Goal: Find specific page/section: Find specific page/section

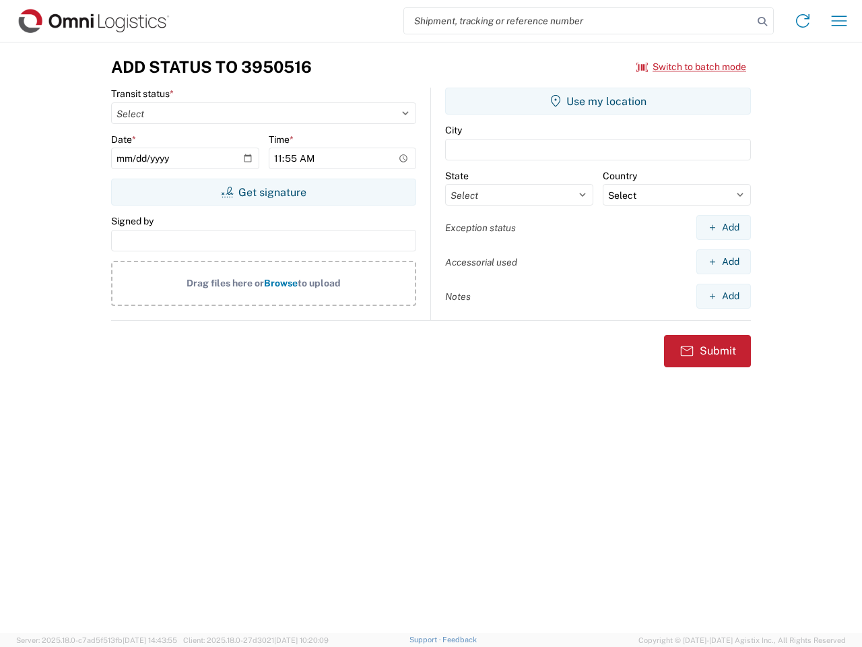
click at [579, 21] on input "search" at bounding box center [578, 21] width 349 height 26
click at [763, 22] on icon at bounding box center [762, 21] width 19 height 19
click at [803, 21] on icon at bounding box center [803, 21] width 22 height 22
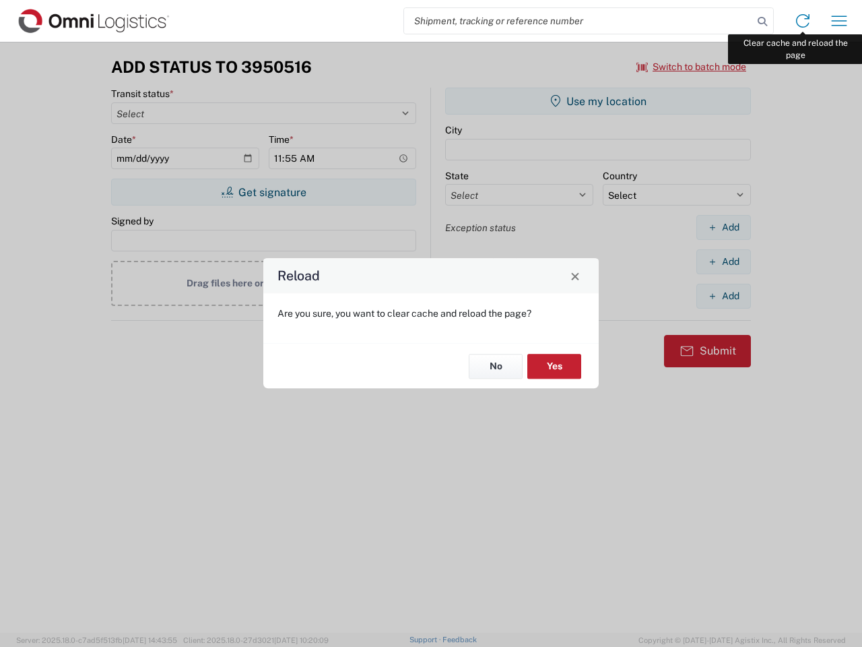
click at [839, 21] on div "Reload Are you sure, you want to clear cache and reload the page? No Yes" at bounding box center [431, 323] width 862 height 647
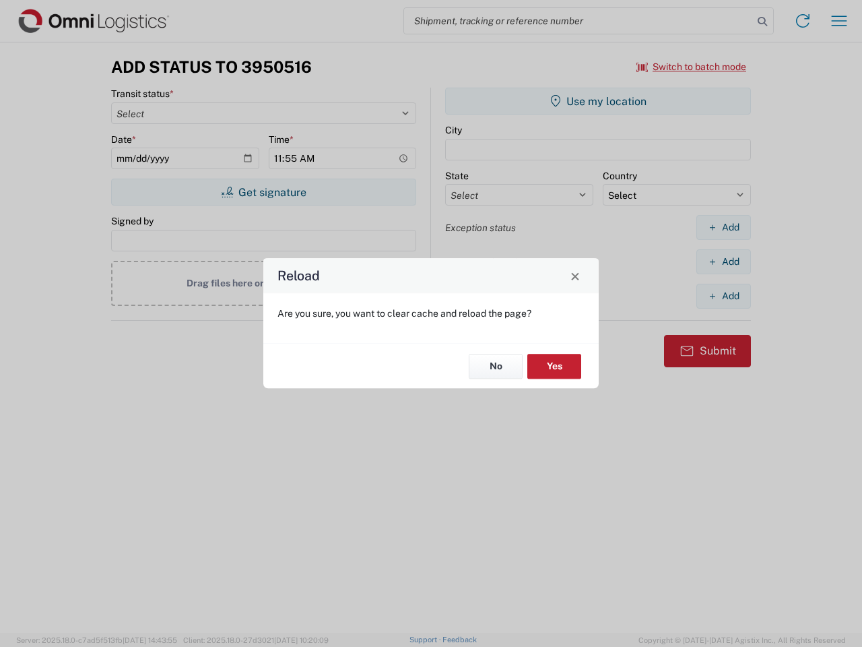
click at [692, 67] on div "Reload Are you sure, you want to clear cache and reload the page? No Yes" at bounding box center [431, 323] width 862 height 647
click at [263, 192] on div "Reload Are you sure, you want to clear cache and reload the page? No Yes" at bounding box center [431, 323] width 862 height 647
click at [598, 101] on div "Reload Are you sure, you want to clear cache and reload the page? No Yes" at bounding box center [431, 323] width 862 height 647
click at [724, 227] on div "Reload Are you sure, you want to clear cache and reload the page? No Yes" at bounding box center [431, 323] width 862 height 647
click at [724, 261] on div "Reload Are you sure, you want to clear cache and reload the page? No Yes" at bounding box center [431, 323] width 862 height 647
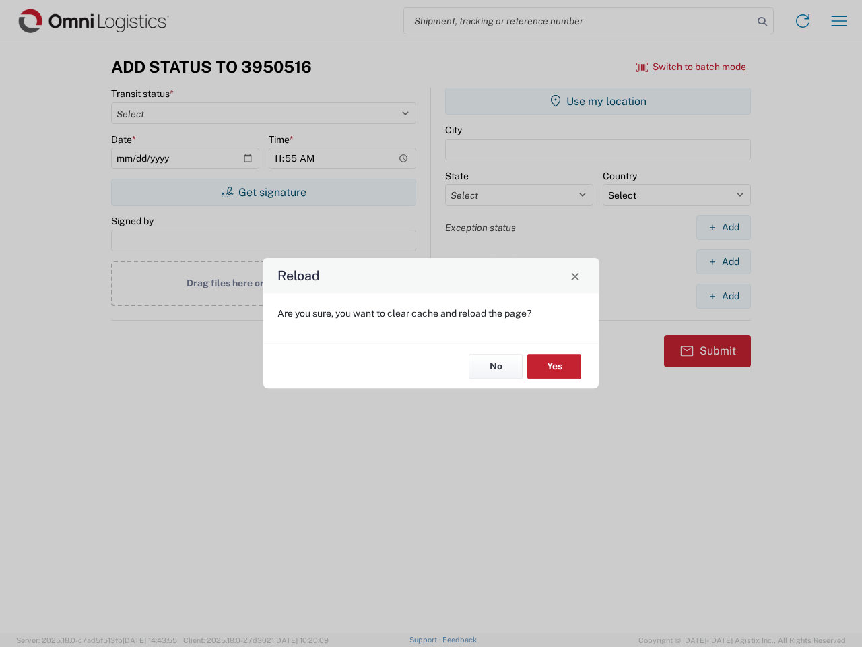
click at [724, 296] on div "Reload Are you sure, you want to clear cache and reload the page? No Yes" at bounding box center [431, 323] width 862 height 647
